Goal: Find specific page/section: Find specific page/section

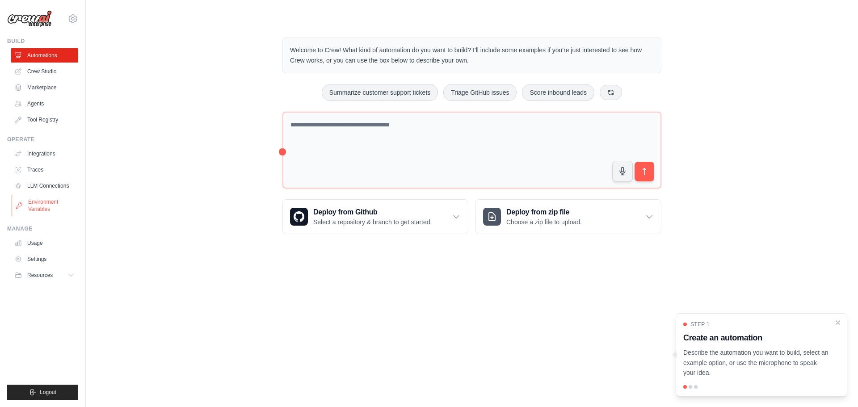
click at [42, 202] on link "Environment Variables" at bounding box center [45, 205] width 67 height 21
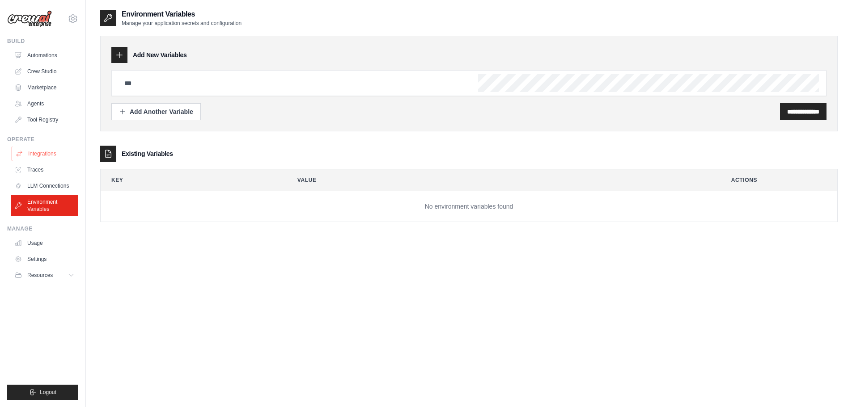
click at [46, 152] on link "Integrations" at bounding box center [45, 154] width 67 height 14
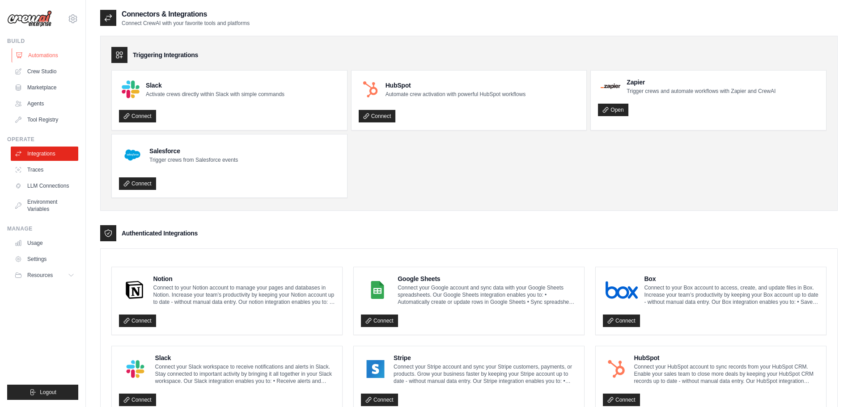
click at [49, 53] on link "Automations" at bounding box center [45, 55] width 67 height 14
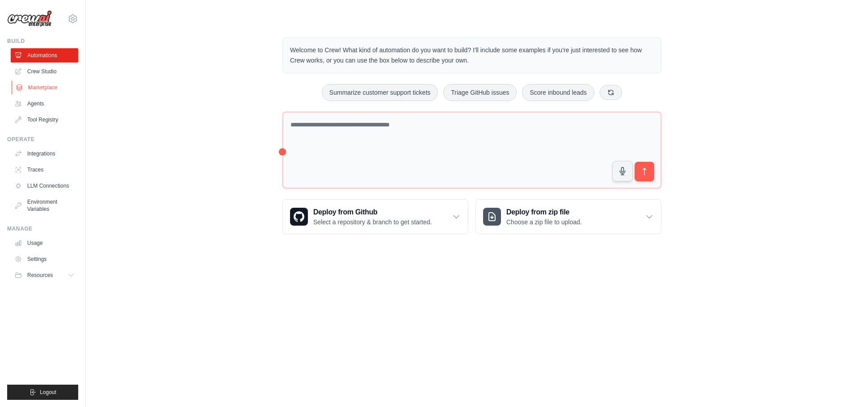
click at [50, 85] on link "Marketplace" at bounding box center [45, 87] width 67 height 14
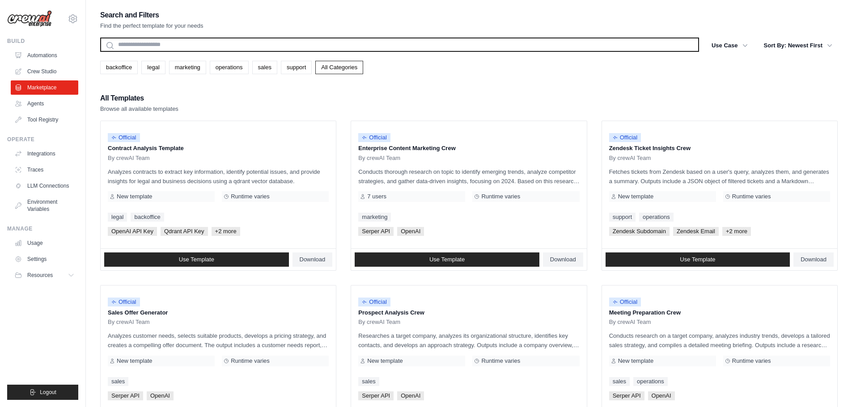
click at [218, 47] on input "text" at bounding box center [399, 45] width 599 height 14
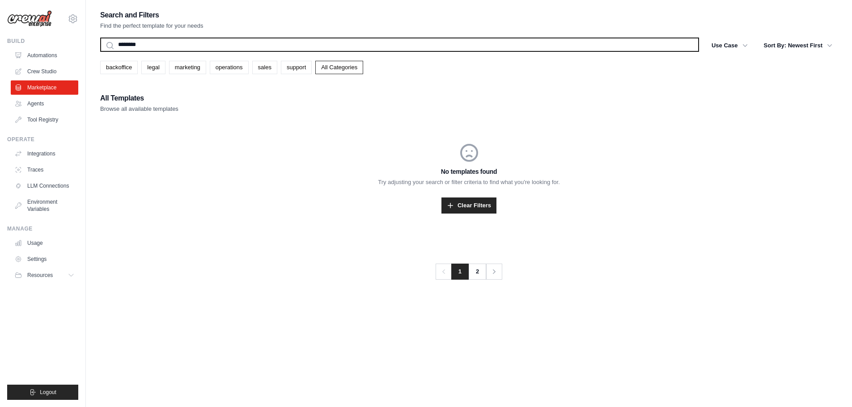
type input "********"
click at [100, 51] on button "Search" at bounding box center [100, 51] width 0 height 0
drag, startPoint x: 156, startPoint y: 45, endPoint x: 98, endPoint y: 38, distance: 58.1
click at [99, 38] on div "Search and Filters Find the perfect template for your needs ******** Search Use…" at bounding box center [469, 212] width 766 height 407
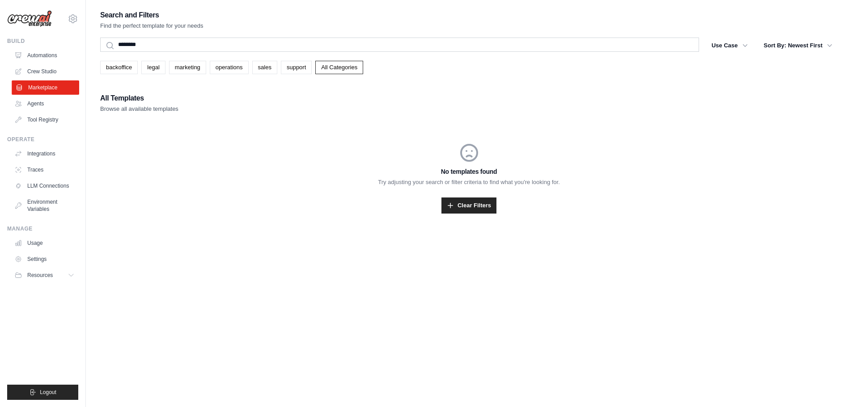
click at [42, 89] on link "Marketplace" at bounding box center [45, 87] width 67 height 14
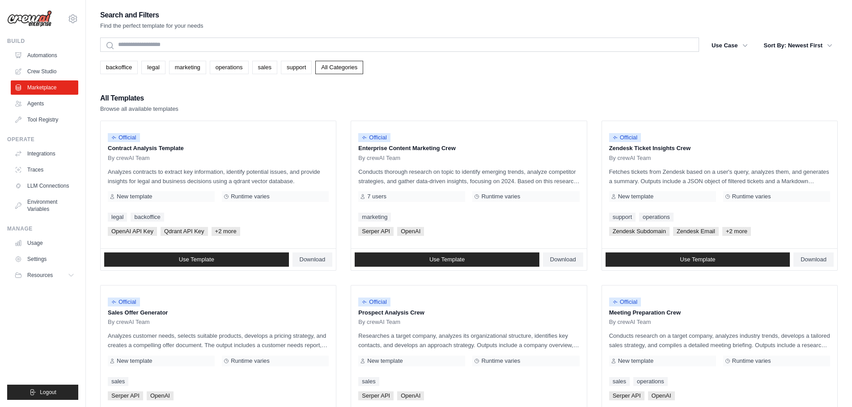
click at [36, 71] on link "Crew Studio" at bounding box center [44, 71] width 67 height 14
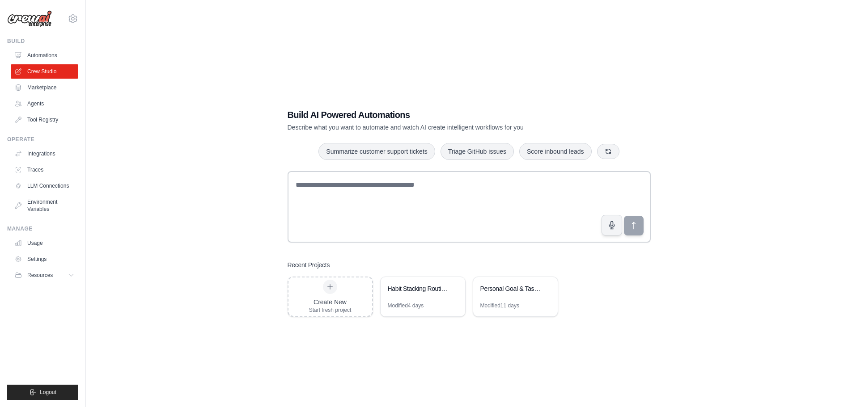
click at [430, 73] on div "Build AI Powered Automations Describe what you want to automate and watch AI cr…" at bounding box center [468, 212] width 737 height 407
